Goal: Task Accomplishment & Management: Complete application form

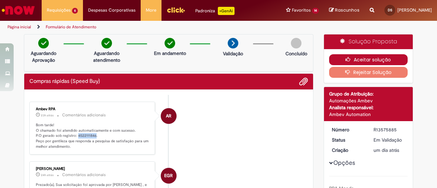
click at [360, 56] on button "Aceitar solução" at bounding box center [368, 59] width 79 height 11
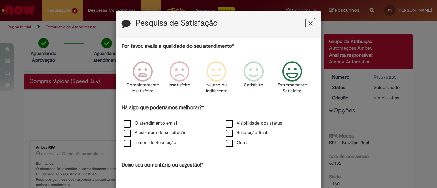
click at [292, 68] on icon "Feedback" at bounding box center [293, 71] width 26 height 20
click at [159, 123] on label "O atendimento em si" at bounding box center [150, 123] width 53 height 6
click at [163, 131] on label "A estrutura da solicitação" at bounding box center [155, 133] width 63 height 6
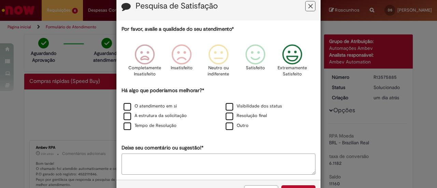
scroll to position [41, 0]
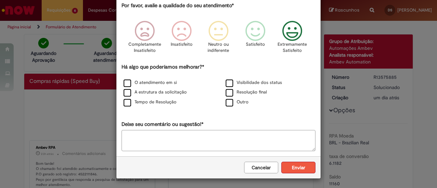
click at [293, 167] on button "Enviar" at bounding box center [298, 168] width 34 height 12
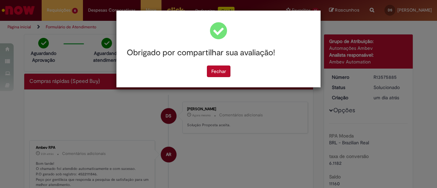
scroll to position [0, 0]
click at [213, 71] on button "Fechar" at bounding box center [219, 72] width 24 height 12
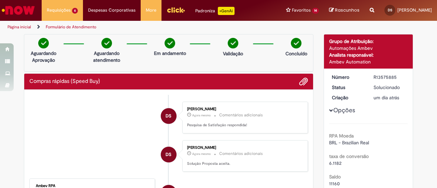
click at [107, 124] on li "DS Danielle De Almeida Serafina Agora mesmo Agora mesmo Comentários adicionais …" at bounding box center [168, 118] width 279 height 32
click at [20, 10] on img "Ir para a Homepage" at bounding box center [18, 10] width 35 height 14
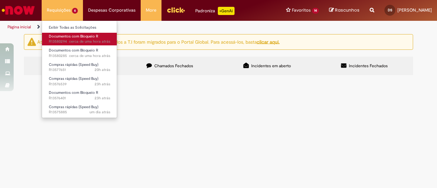
click at [64, 38] on span "Documentos com Bloqueio R" at bounding box center [74, 36] width 50 height 5
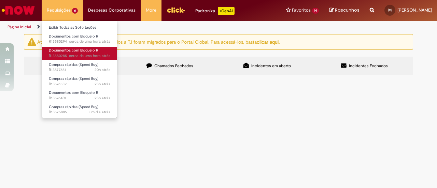
click at [66, 53] on span "cerca de uma hora atrás cerca de uma hora atrás R13580285" at bounding box center [79, 55] width 61 height 5
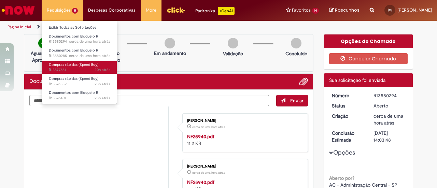
click at [64, 62] on span "Compras rápidas (Speed Buy)" at bounding box center [74, 64] width 50 height 5
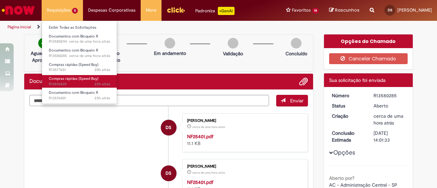
click at [70, 80] on span "Compras rápidas (Speed Buy)" at bounding box center [74, 78] width 50 height 5
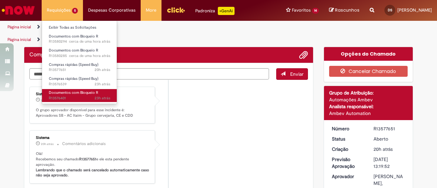
click at [72, 94] on span "Documentos com Bloqueio R" at bounding box center [74, 92] width 50 height 5
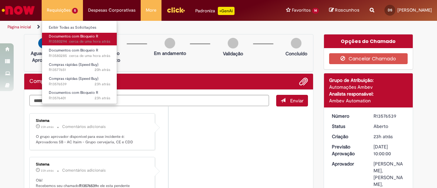
click at [77, 34] on span "Documentos com Bloqueio R" at bounding box center [74, 36] width 50 height 5
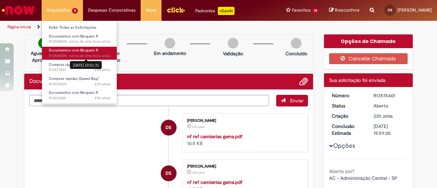
click at [72, 55] on sn-time-ago "cerca de uma hora atrás cerca de uma hora atrás 30/09/2025 10:01:31" at bounding box center [89, 55] width 41 height 5
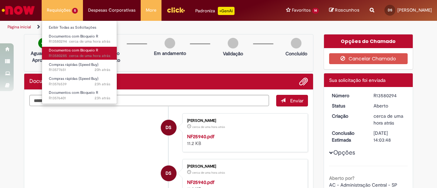
click at [72, 129] on li "DS Danielle De Almeida Serafina cerca de uma hora atrás cerca de uma hora atrás…" at bounding box center [168, 132] width 279 height 39
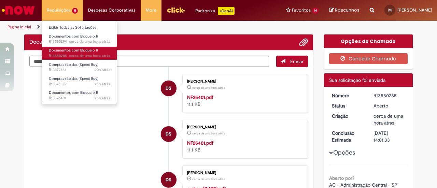
click at [30, 5] on img "Ir para a Homepage" at bounding box center [18, 10] width 35 height 14
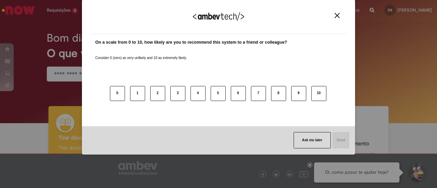
click at [337, 16] on img "Close" at bounding box center [337, 15] width 5 height 5
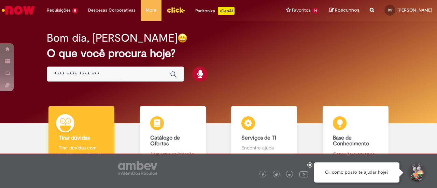
click at [311, 166] on div at bounding box center [309, 165] width 5 height 5
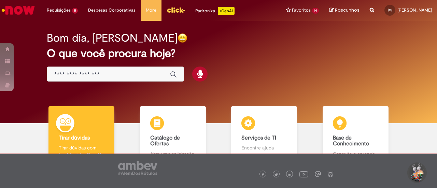
click at [293, 68] on div "Bom dia, Danielle O que você procura hoje?" at bounding box center [218, 57] width 367 height 58
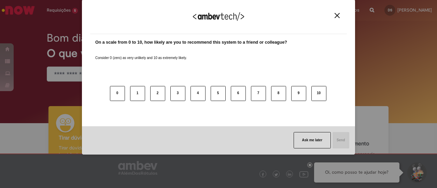
click at [339, 15] on img "Close" at bounding box center [337, 15] width 5 height 5
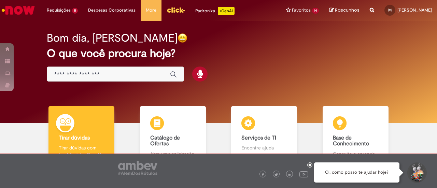
click at [309, 166] on icon at bounding box center [310, 164] width 3 height 3
